Goal: Contribute content: Add original content to the website for others to see

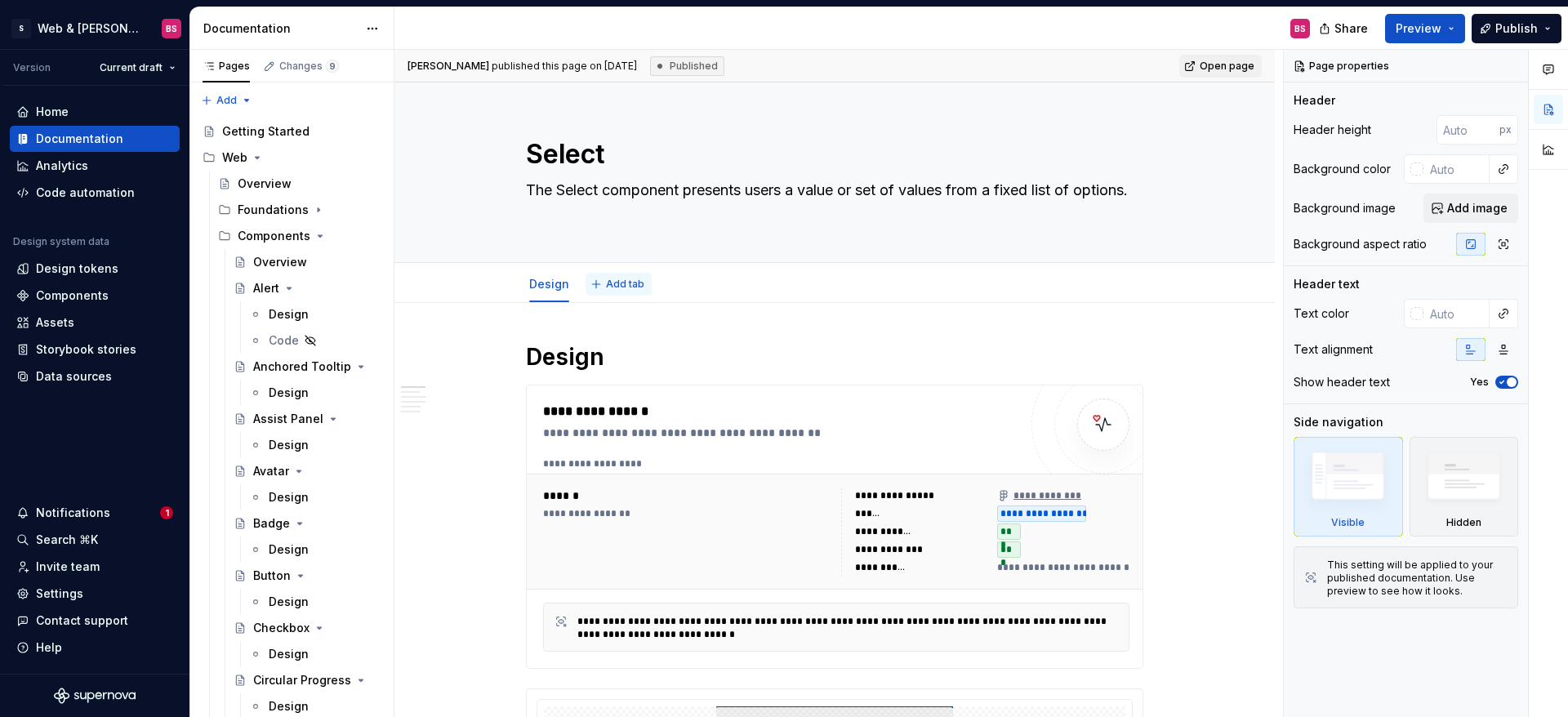
click at [628, 287] on span "Add tab" at bounding box center [624, 283] width 38 height 13
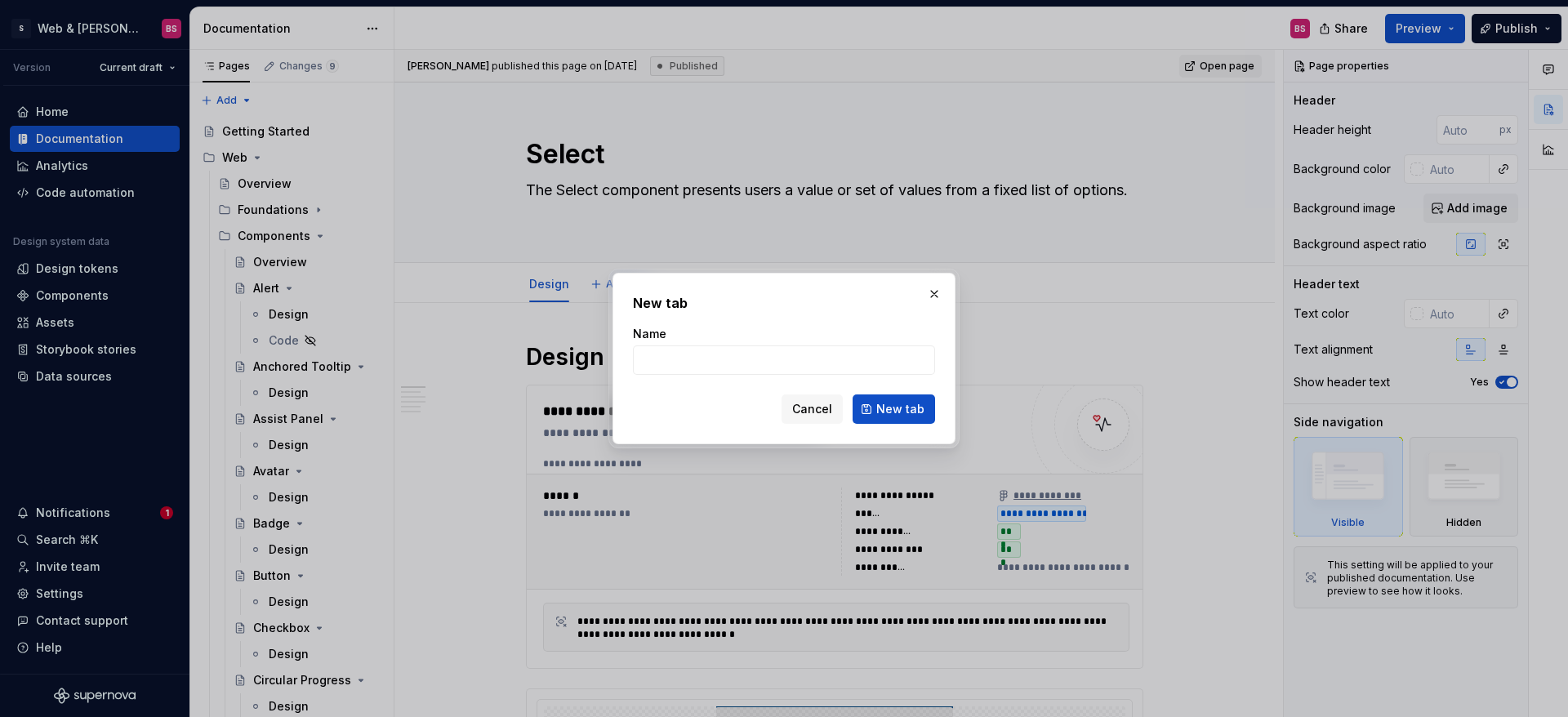
type textarea "*"
type input "Code"
click button "New tab" at bounding box center [893, 409] width 82 height 29
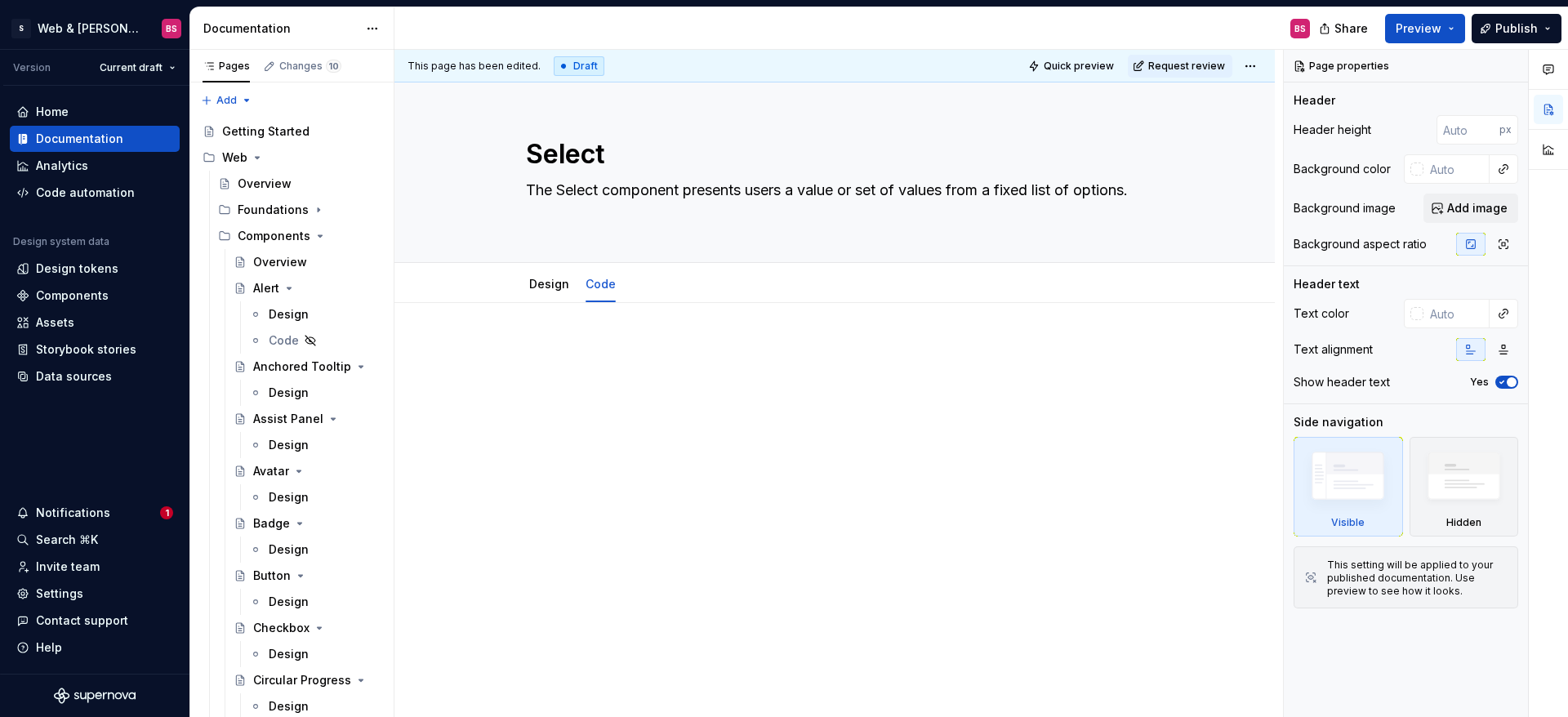
click at [539, 328] on div "This page has been edited. Draft Quick preview Request review Select The Select…" at bounding box center [839, 383] width 888 height 668
click at [498, 368] on div "This page has been edited. Draft Quick preview Request review Select The Select…" at bounding box center [839, 383] width 888 height 668
click at [533, 338] on div at bounding box center [834, 471] width 880 height 336
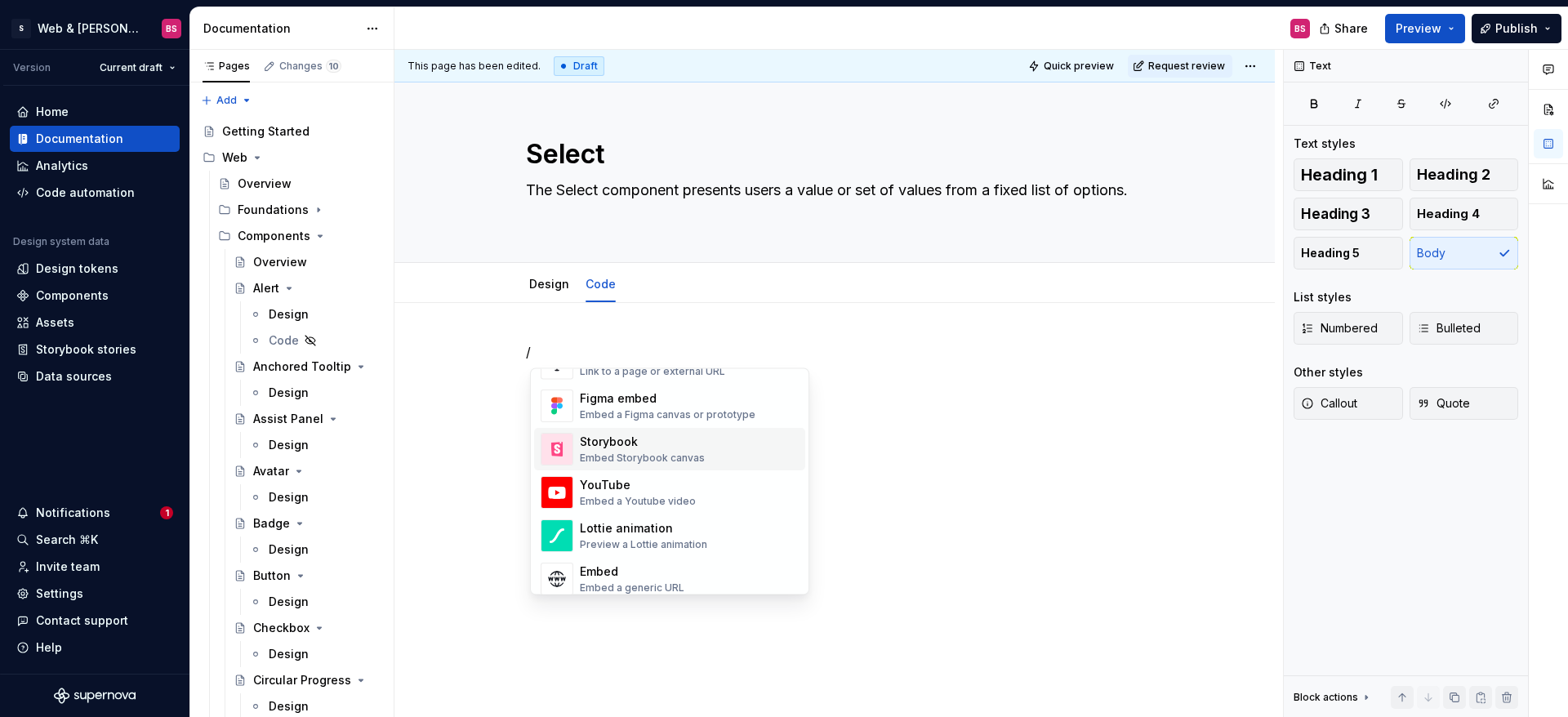
scroll to position [778, 0]
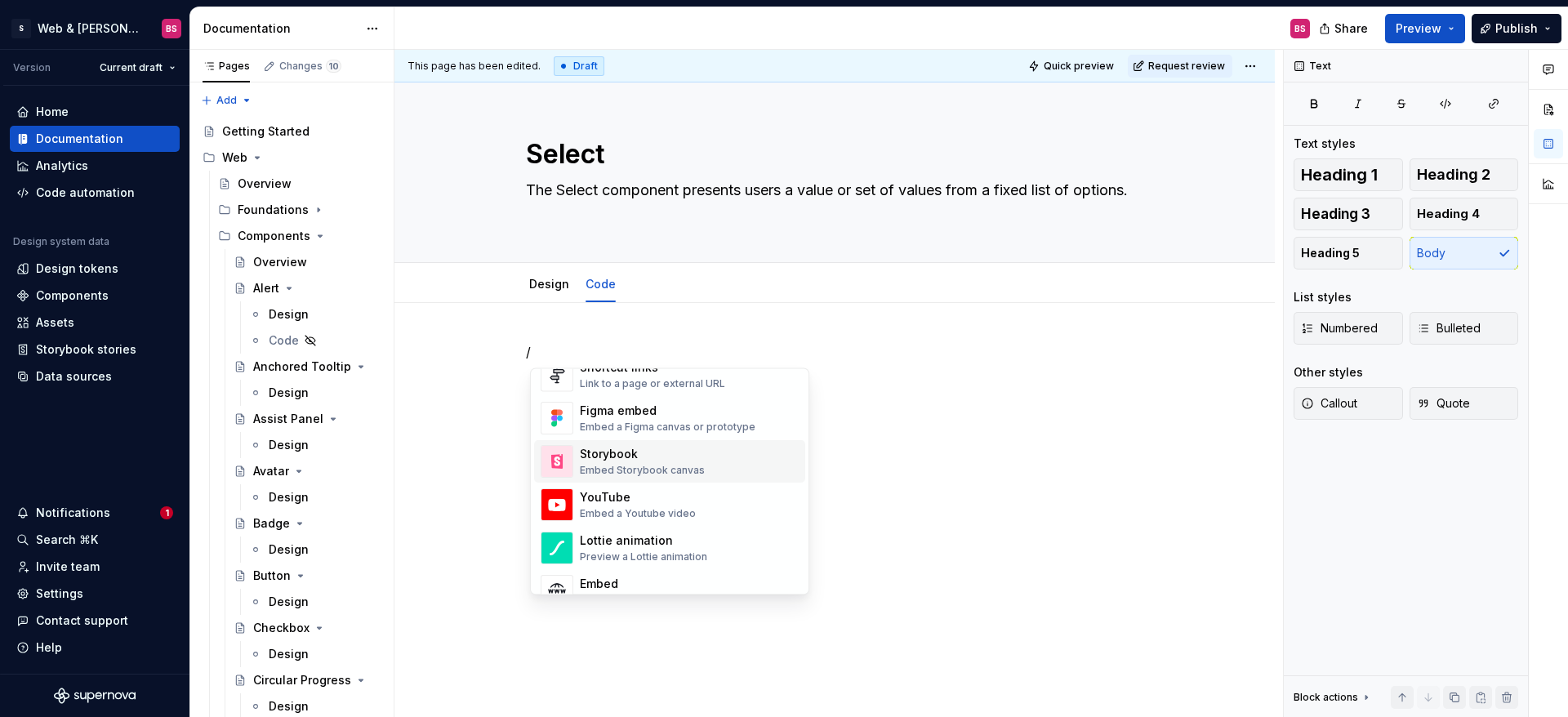
click at [668, 465] on div "Embed Storybook canvas" at bounding box center [642, 471] width 124 height 13
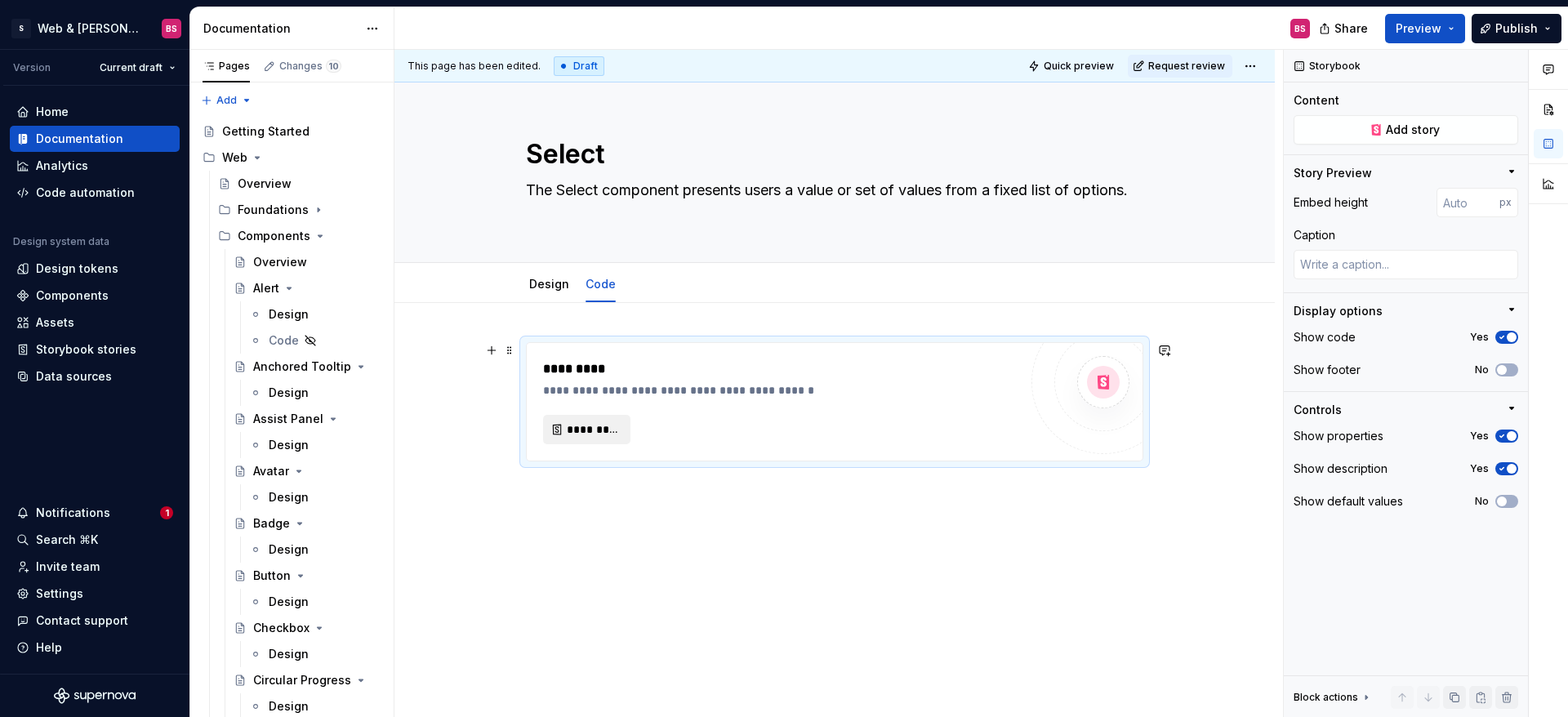
click at [593, 432] on span "*********" at bounding box center [593, 429] width 53 height 16
type textarea "*"
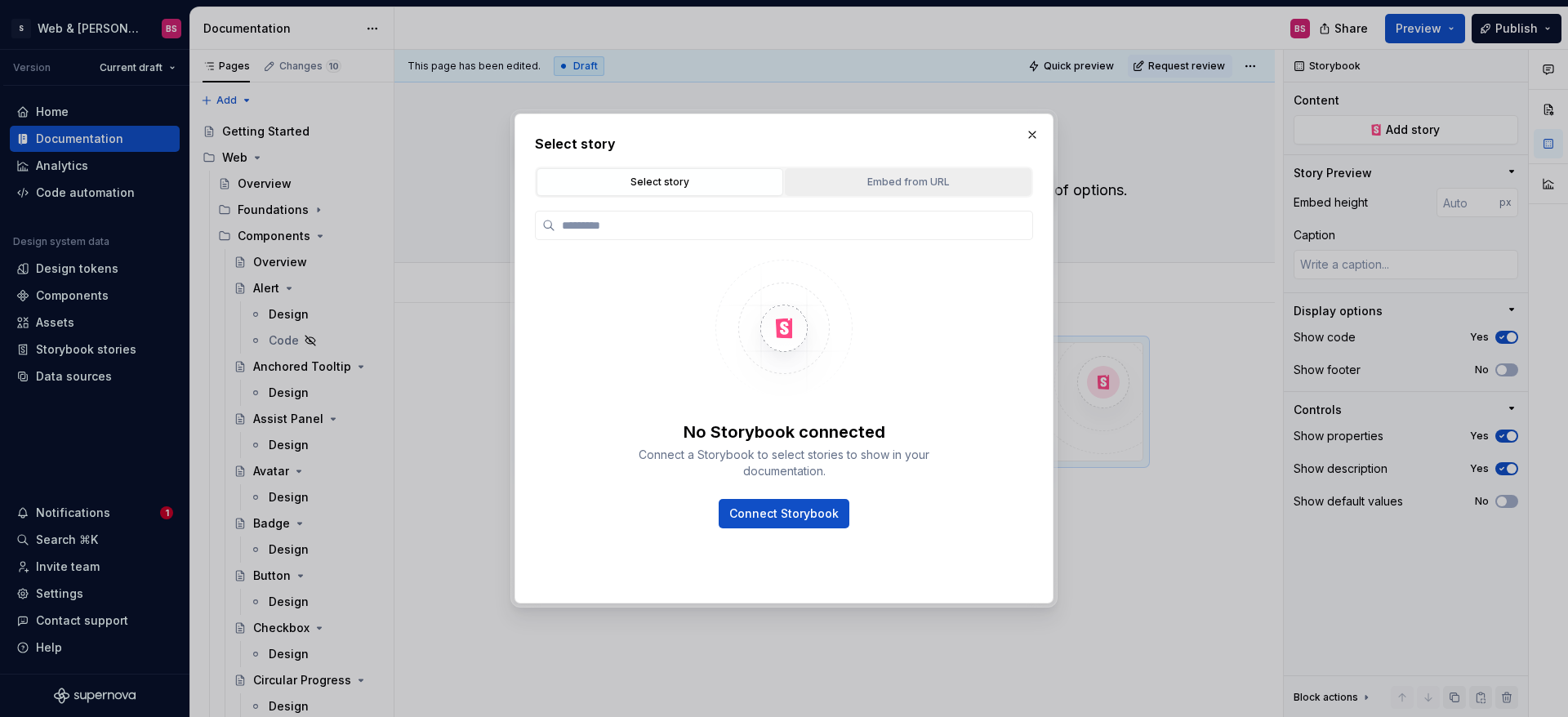
click at [931, 187] on div "Embed from URL" at bounding box center [908, 182] width 235 height 16
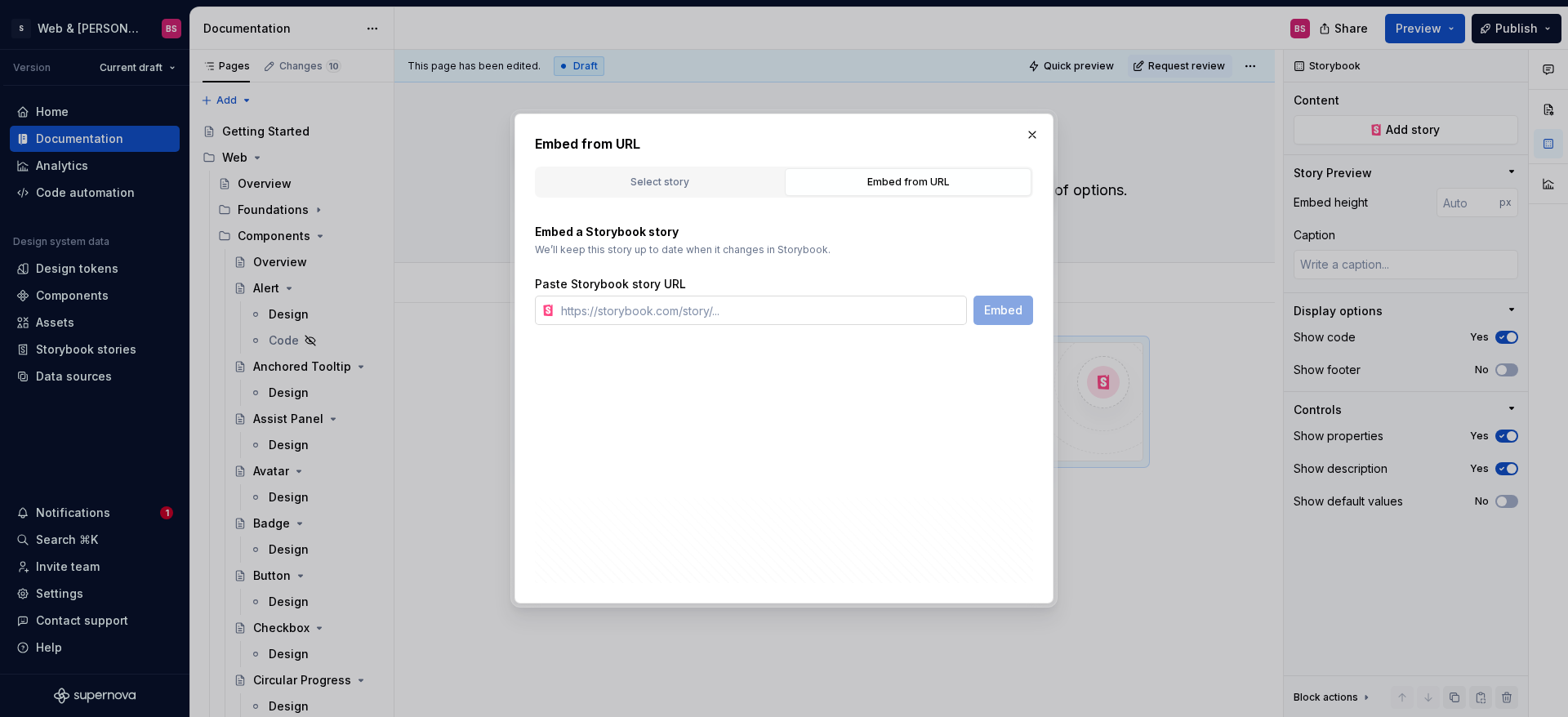
click at [624, 313] on input "text" at bounding box center [760, 310] width 412 height 29
paste input "[URL][DOMAIN_NAME]"
type input "[URL][DOMAIN_NAME]"
click at [977, 302] on button "Embed" at bounding box center [1003, 310] width 60 height 29
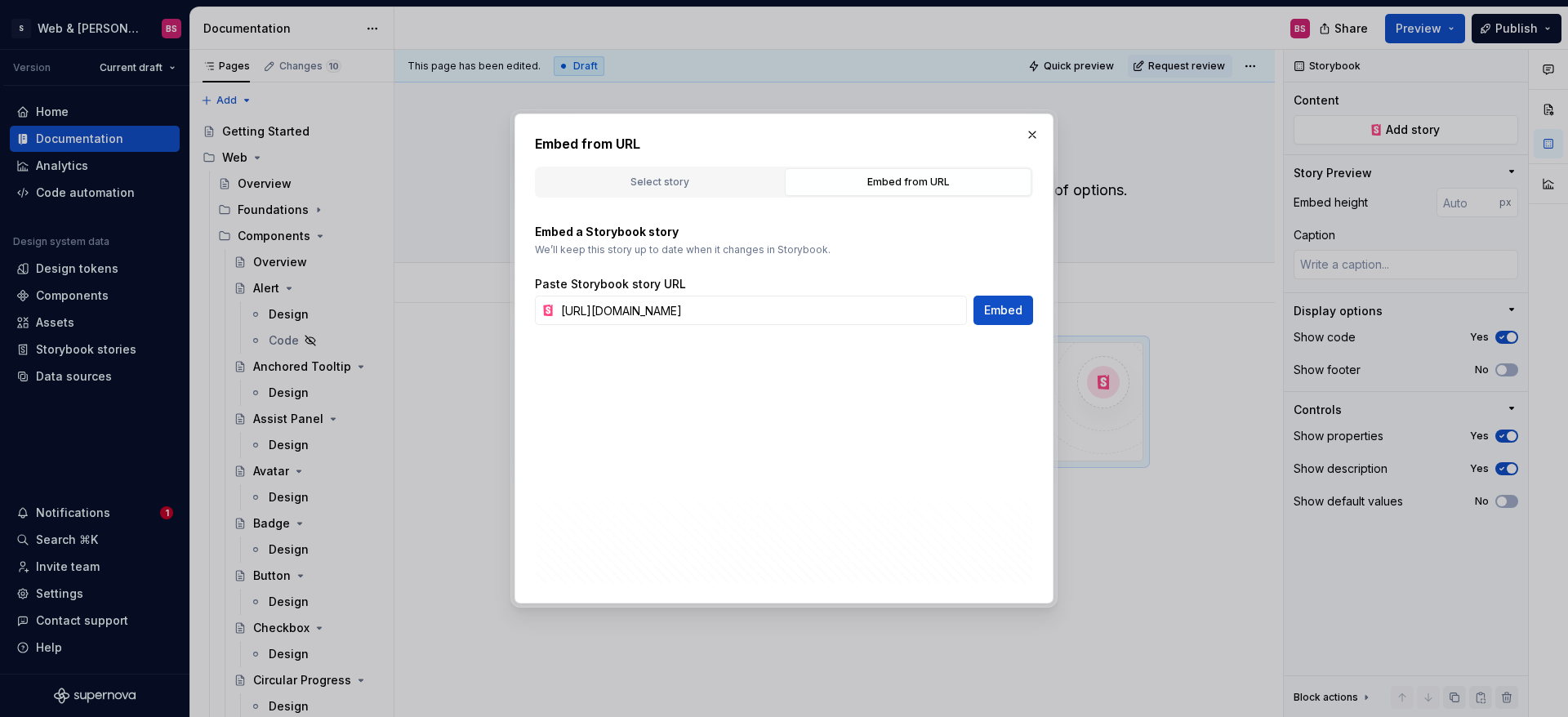
scroll to position [0, 0]
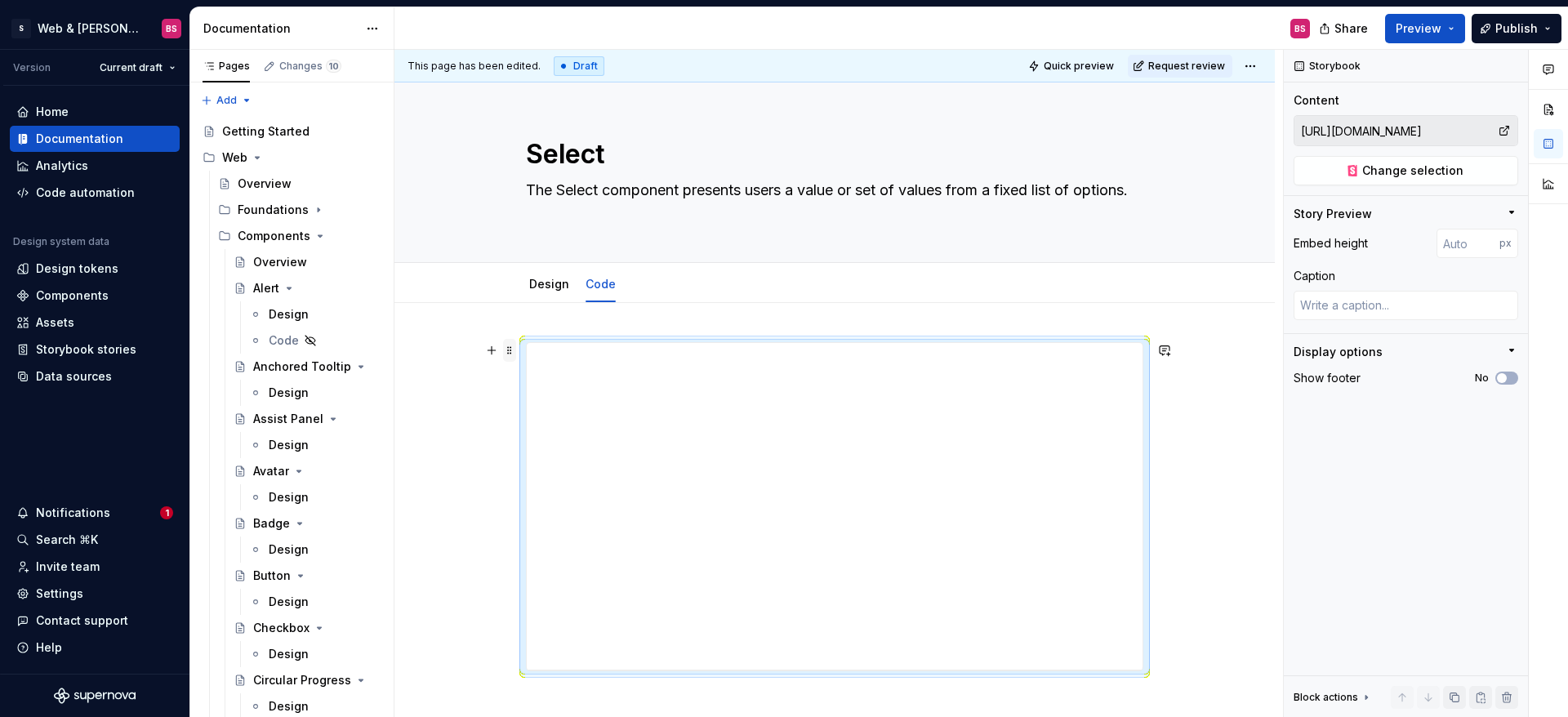
click at [509, 352] on span at bounding box center [509, 351] width 13 height 23
drag, startPoint x: 535, startPoint y: 501, endPoint x: 530, endPoint y: 480, distance: 21.6
click at [535, 500] on div "Delete" at bounding box center [580, 495] width 139 height 26
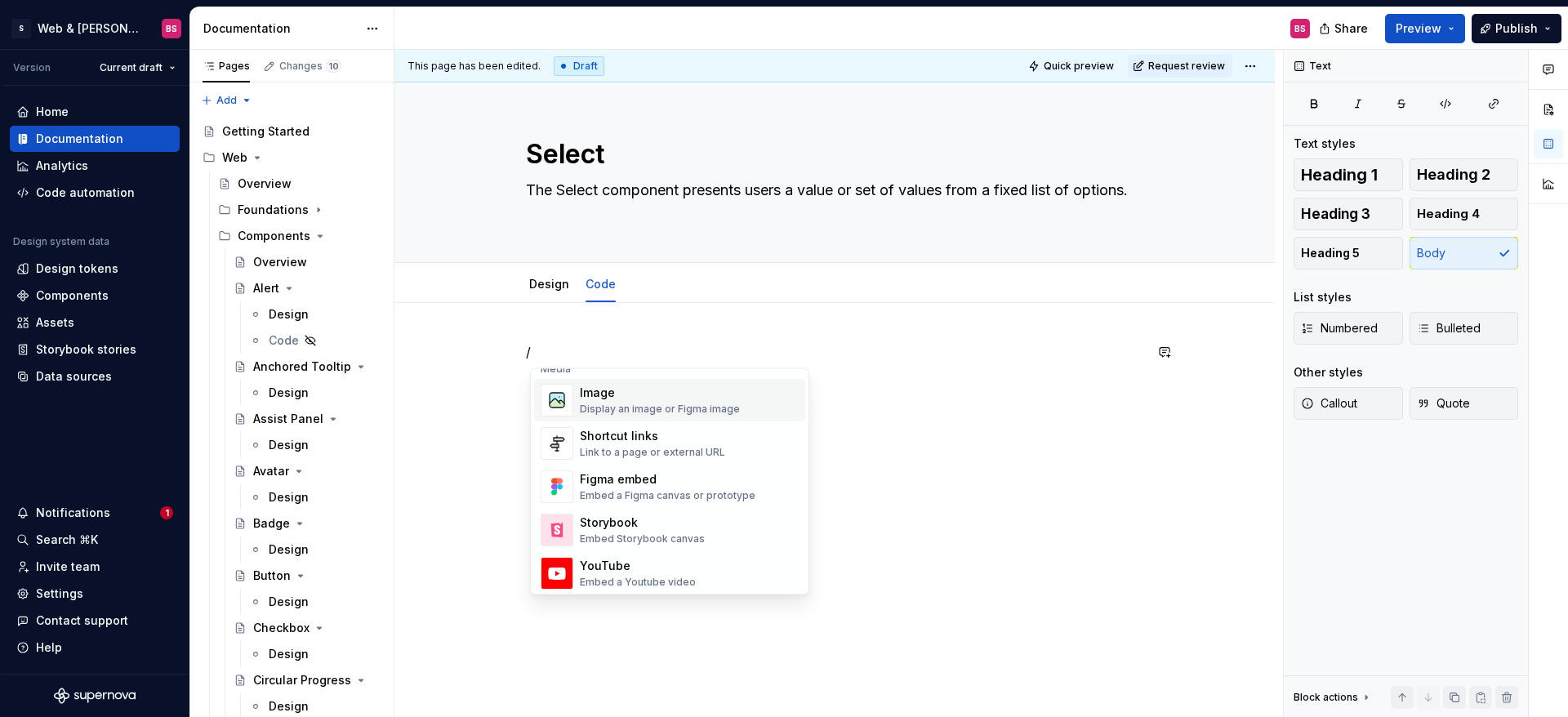
scroll to position [745, 0]
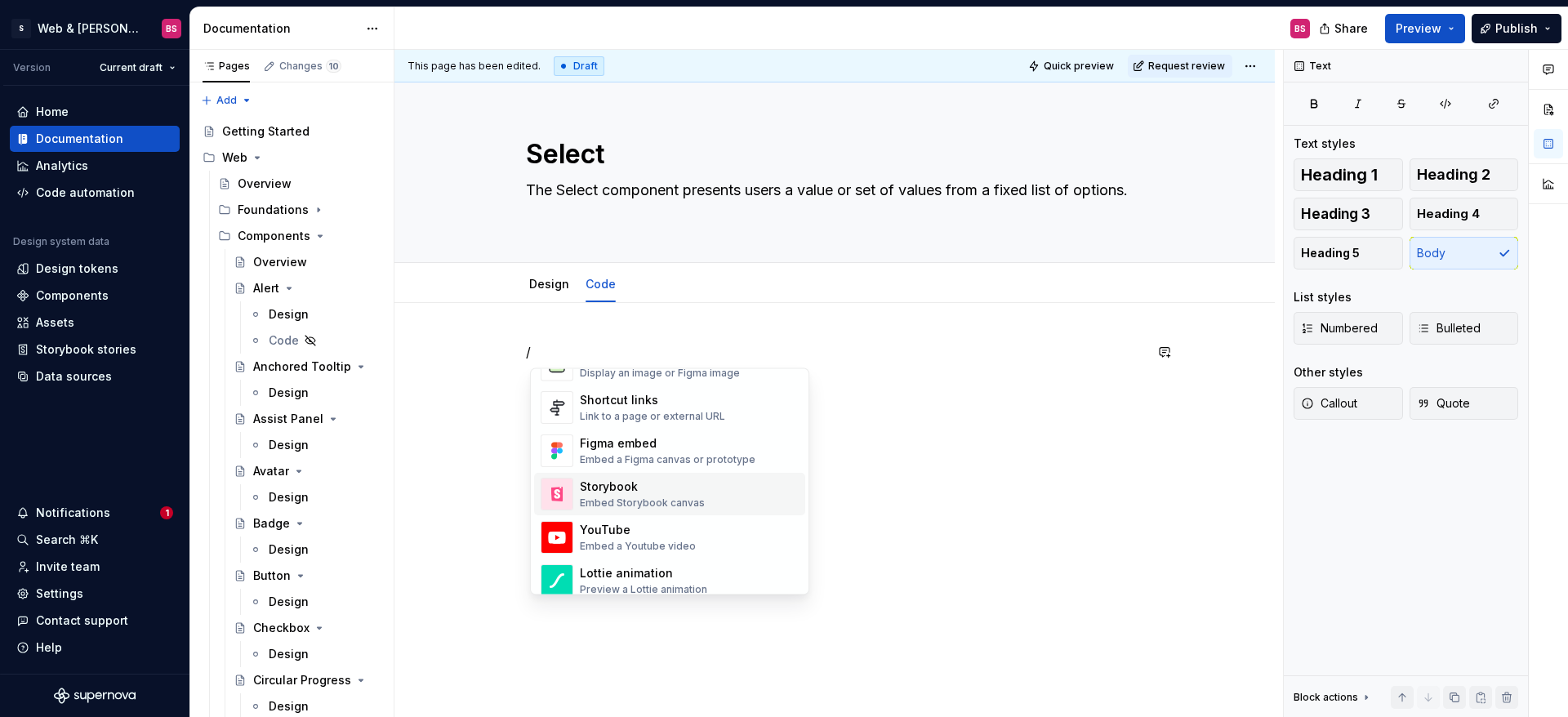
click at [614, 489] on div "Storybook" at bounding box center [642, 487] width 124 height 16
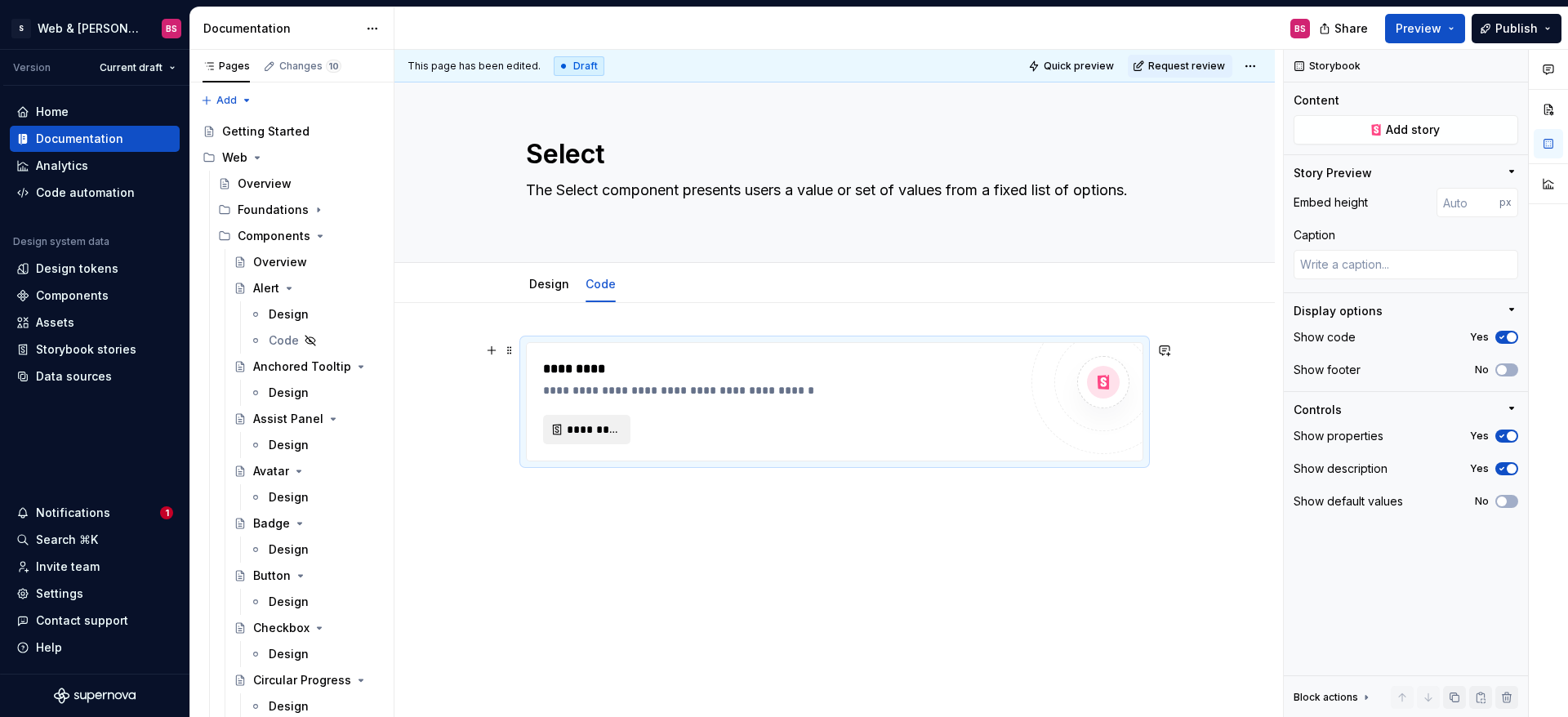
click at [592, 430] on span "*********" at bounding box center [593, 429] width 53 height 16
type textarea "*"
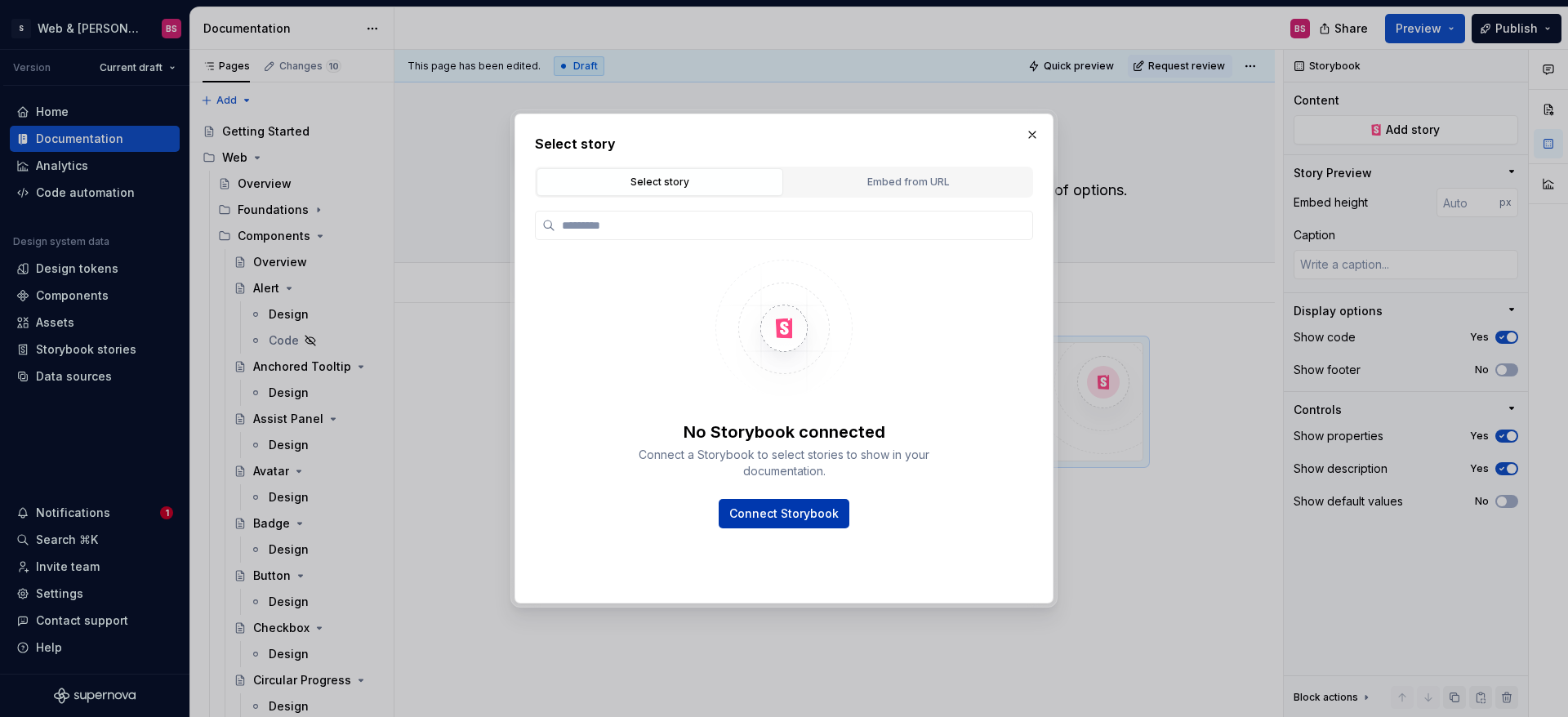
click at [780, 513] on span "Connect Storybook" at bounding box center [784, 513] width 109 height 16
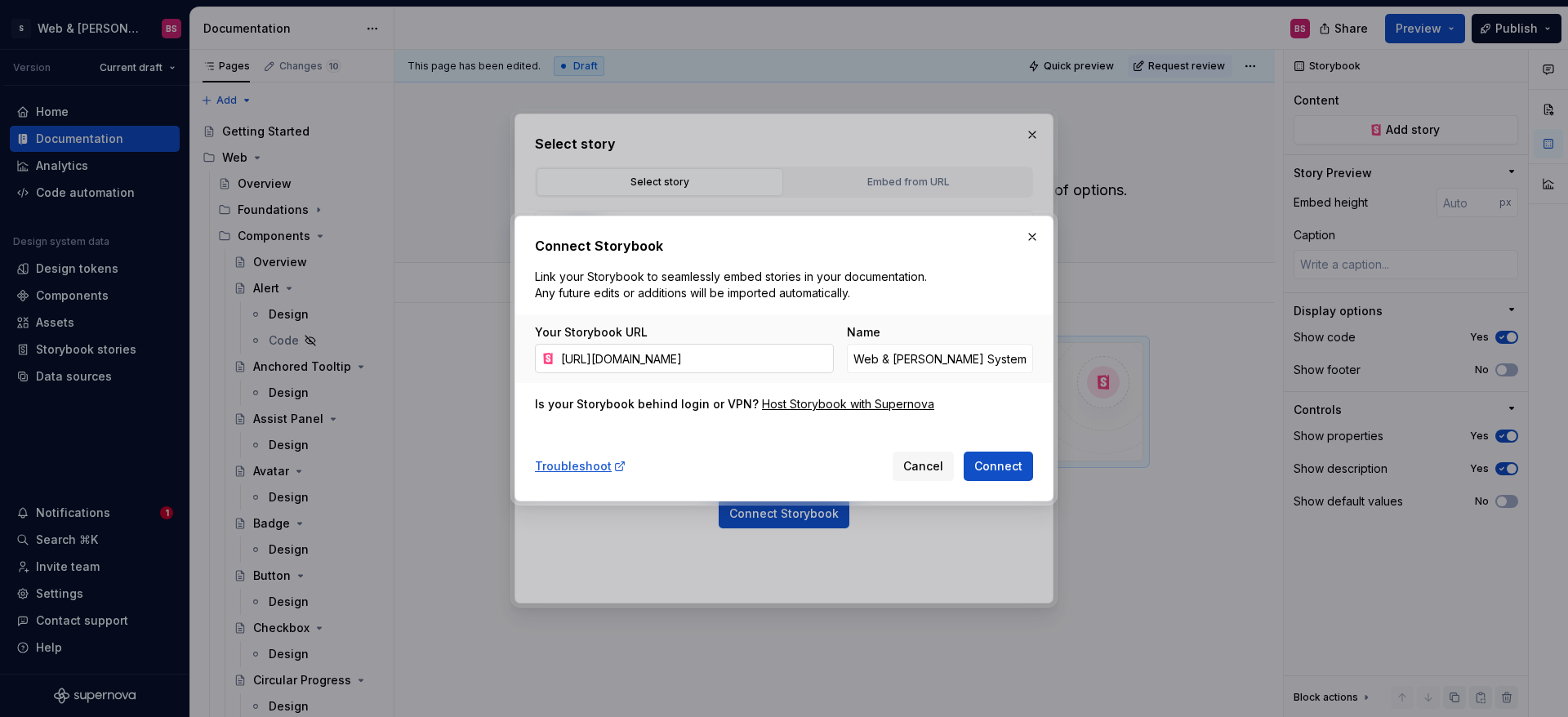
scroll to position [0, 431]
type input "[URL][DOMAIN_NAME]"
click at [916, 359] on input "Web & [PERSON_NAME] Systems Storybook" at bounding box center [939, 358] width 186 height 29
type textarea "*"
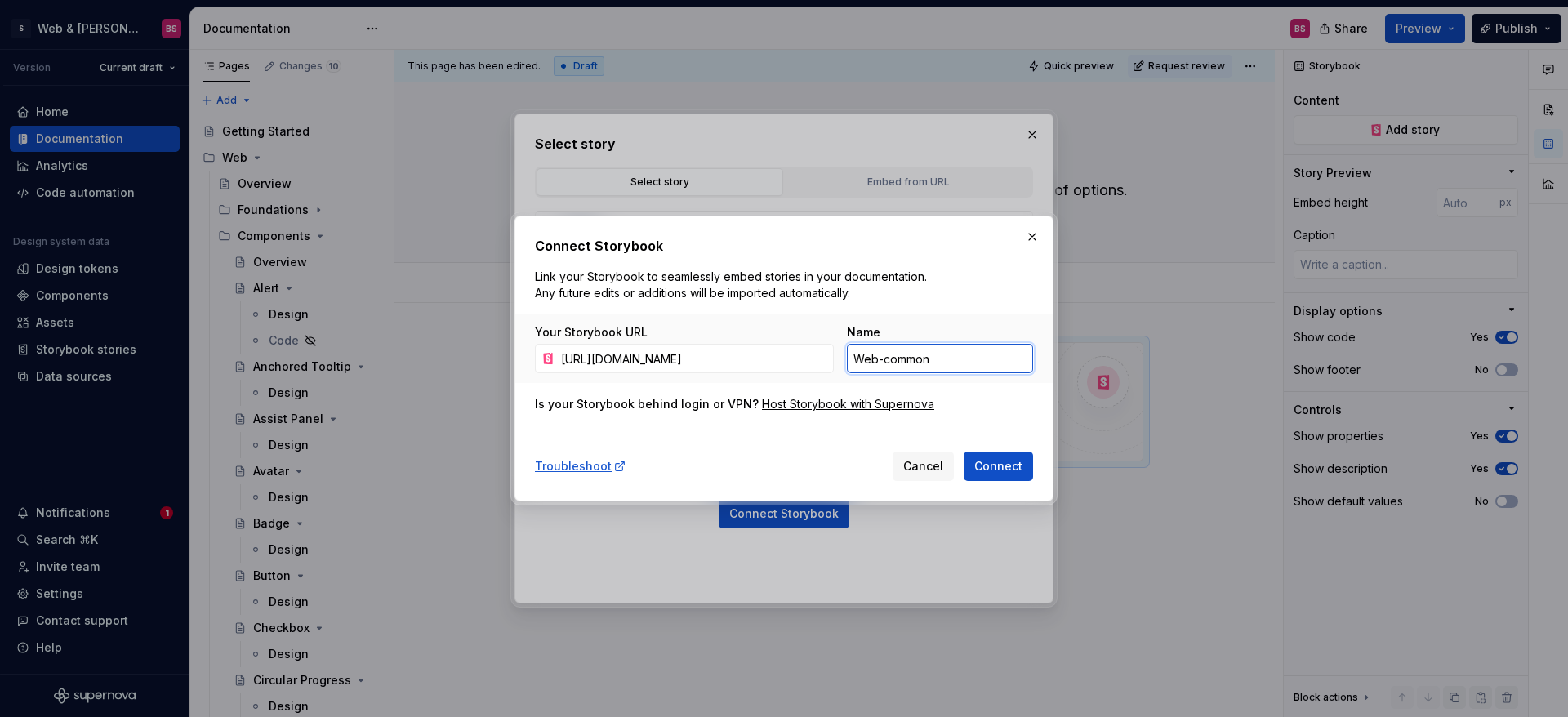
type input "Web-common"
click at [963, 451] on button "Connect" at bounding box center [998, 465] width 70 height 29
type textarea "*"
